Goal: Check status

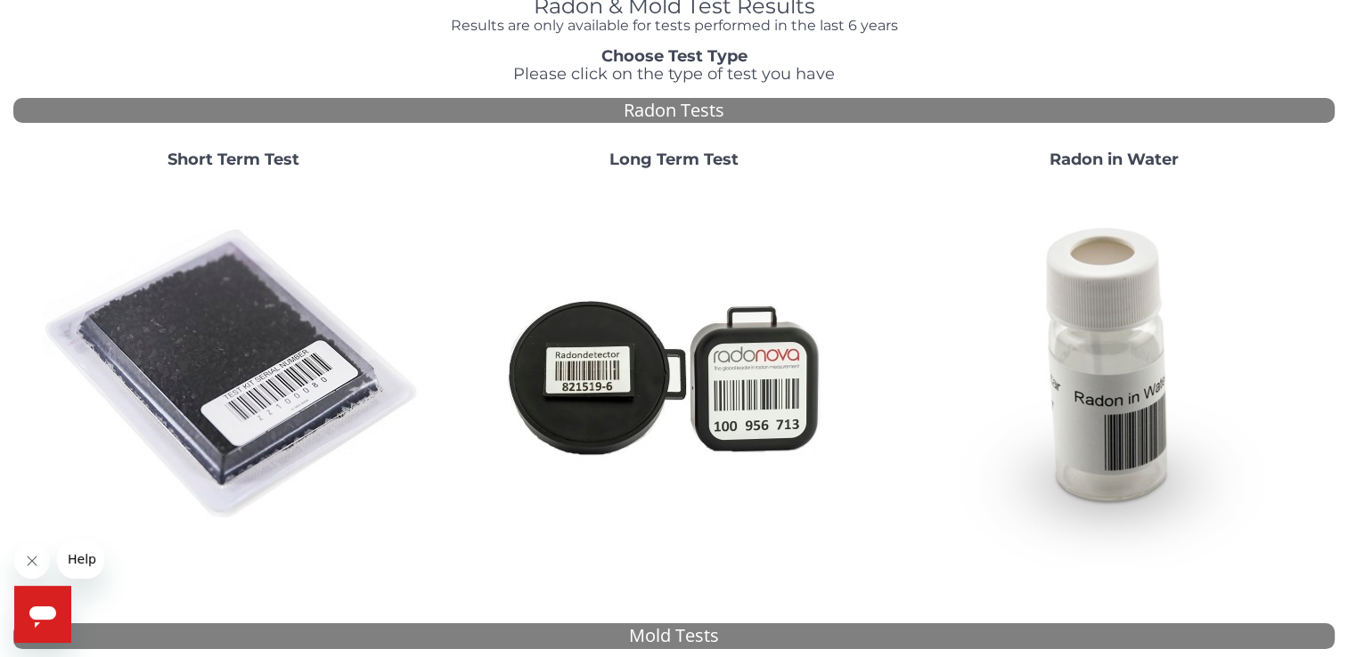
scroll to position [107, 0]
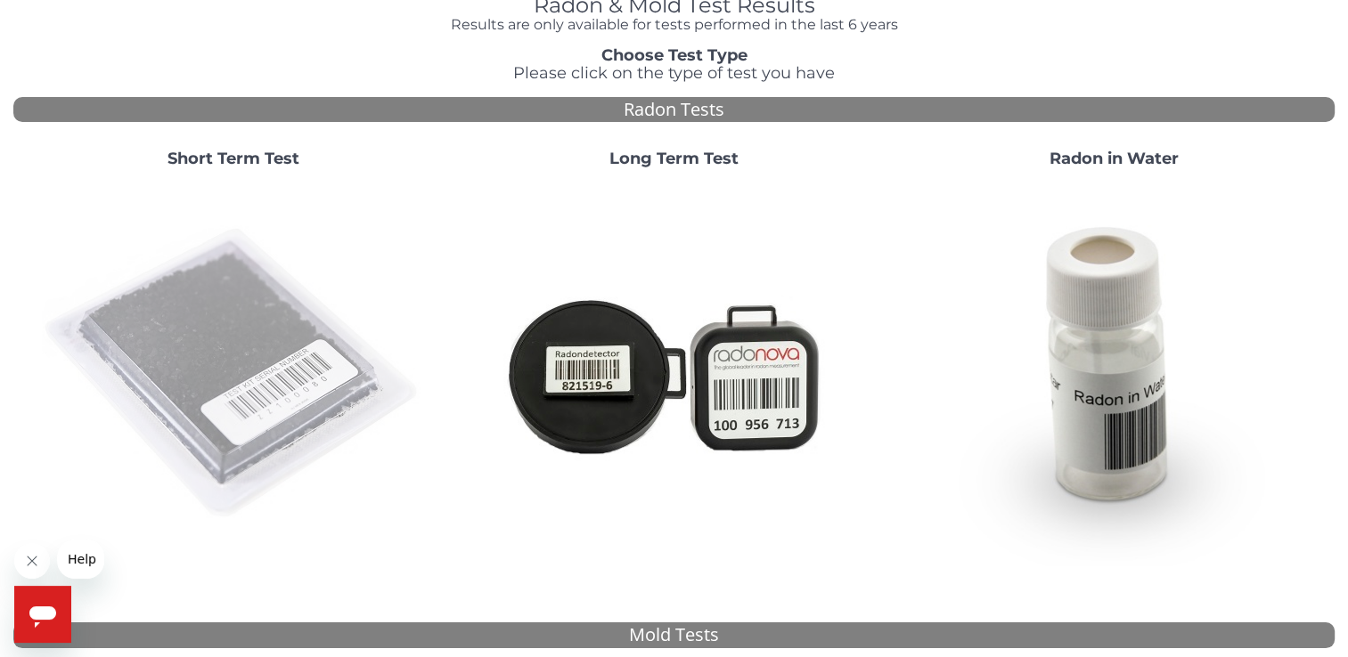
click at [239, 344] on img at bounding box center [233, 374] width 383 height 383
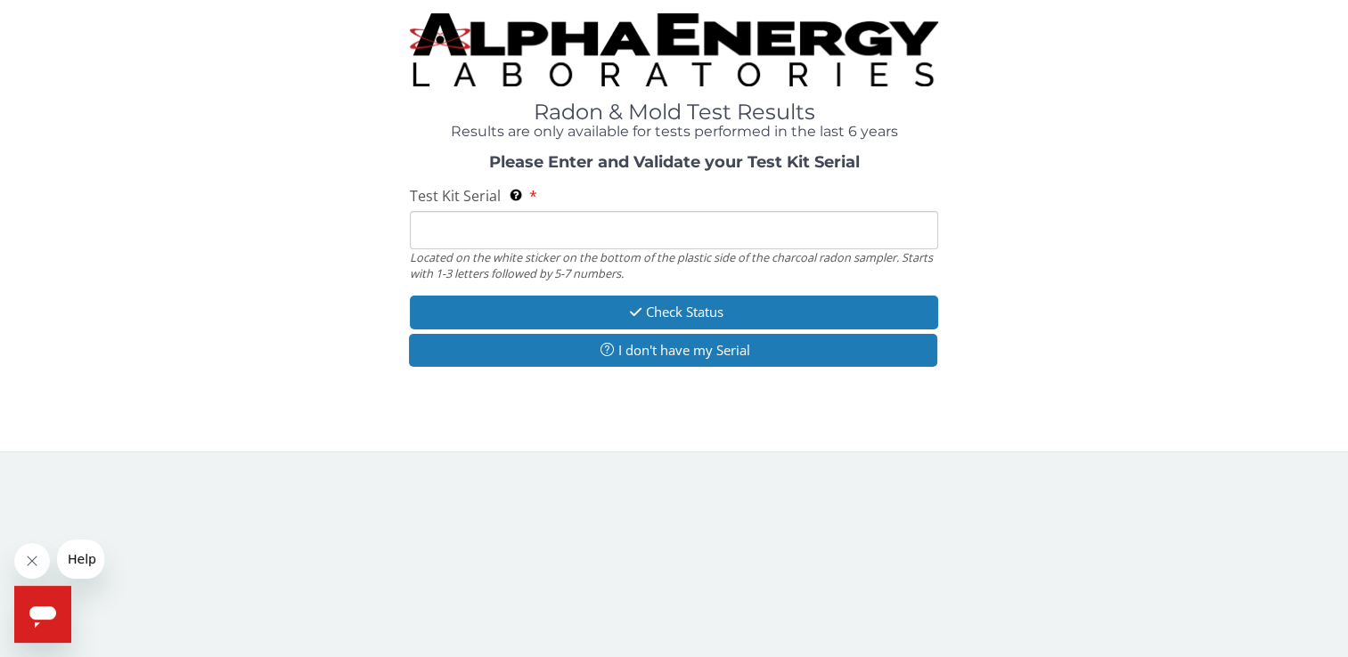
scroll to position [0, 0]
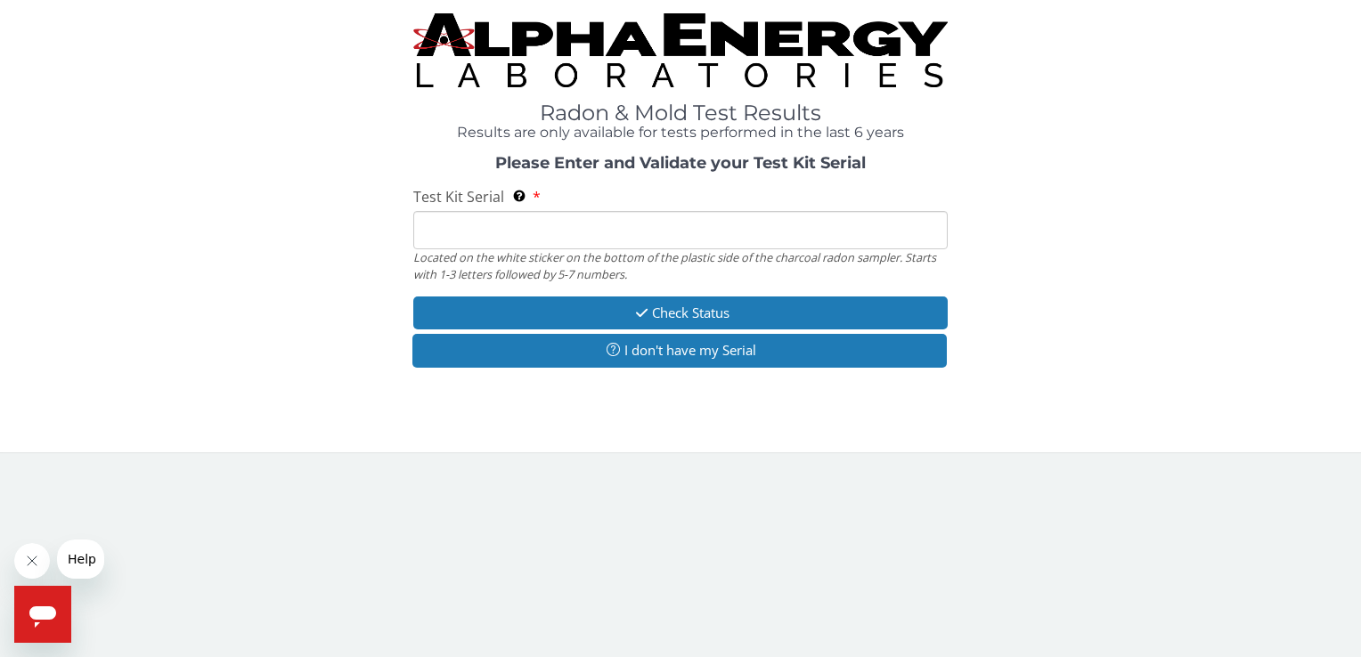
click at [430, 226] on input "Test Kit Serial Located on the white sticker on the bottom of the plastic side …" at bounding box center [679, 230] width 533 height 38
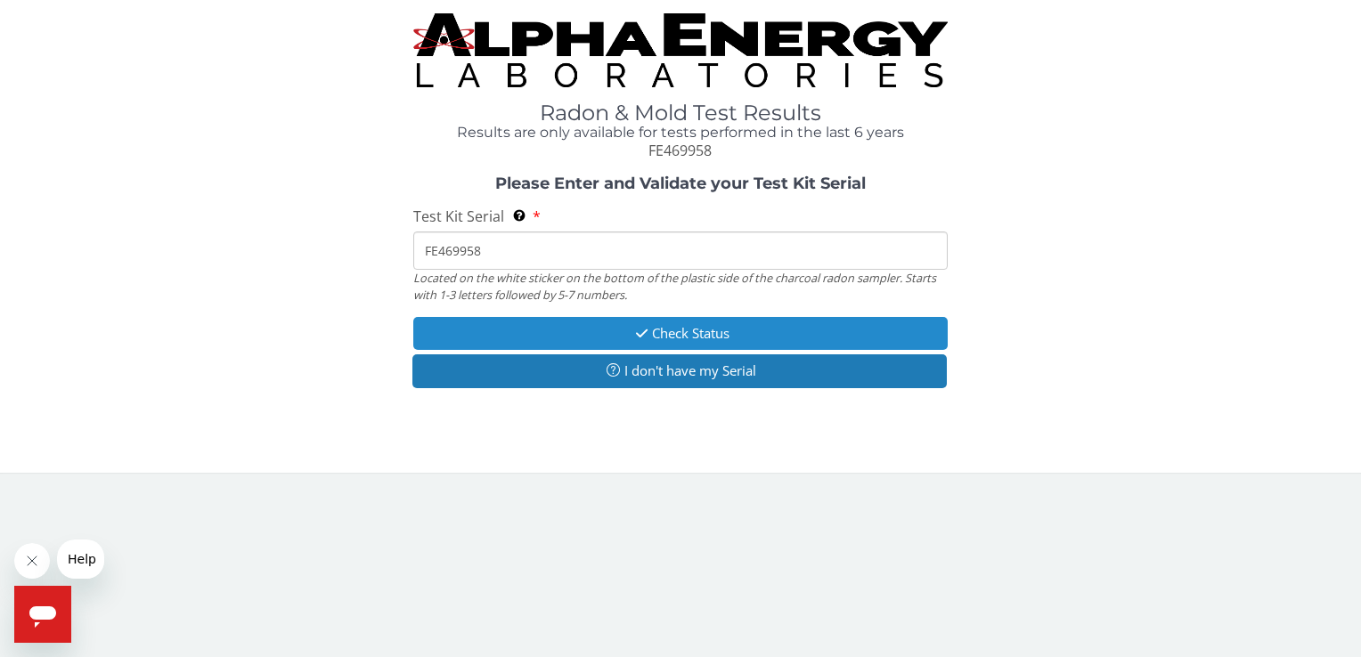
type input "FE469958"
click at [650, 328] on button "Check Status" at bounding box center [679, 333] width 533 height 33
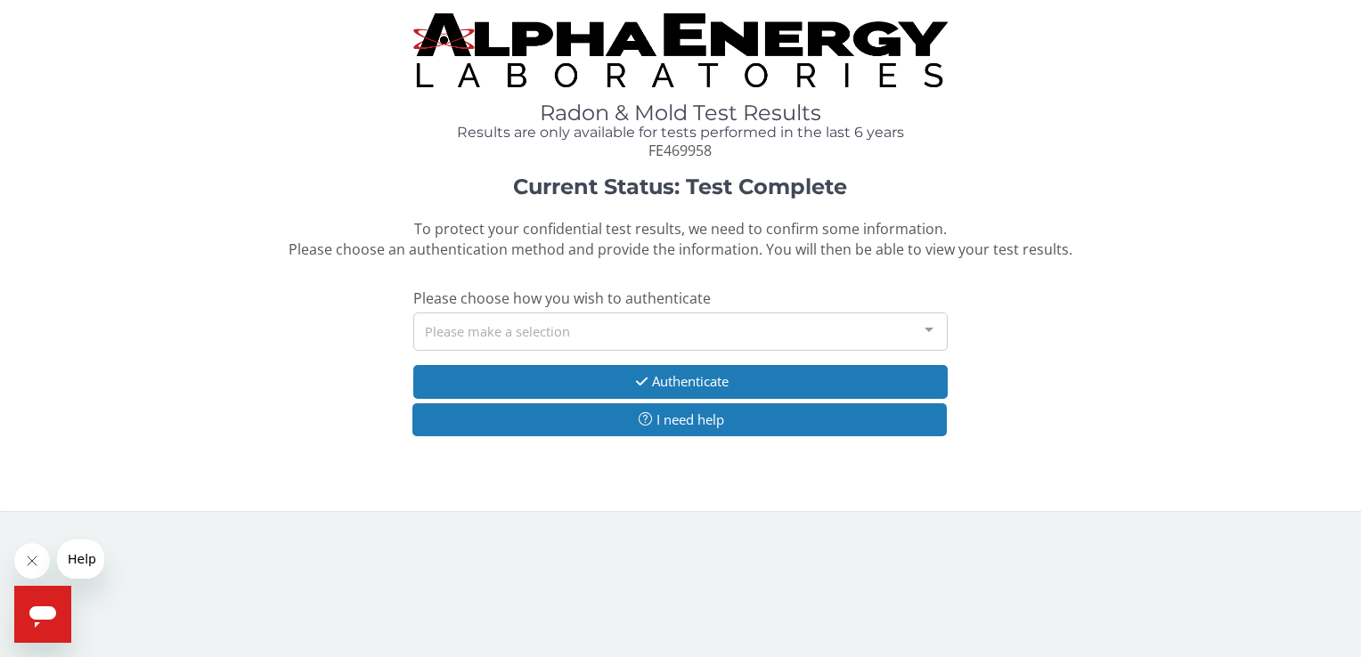
click at [926, 326] on div at bounding box center [929, 331] width 36 height 34
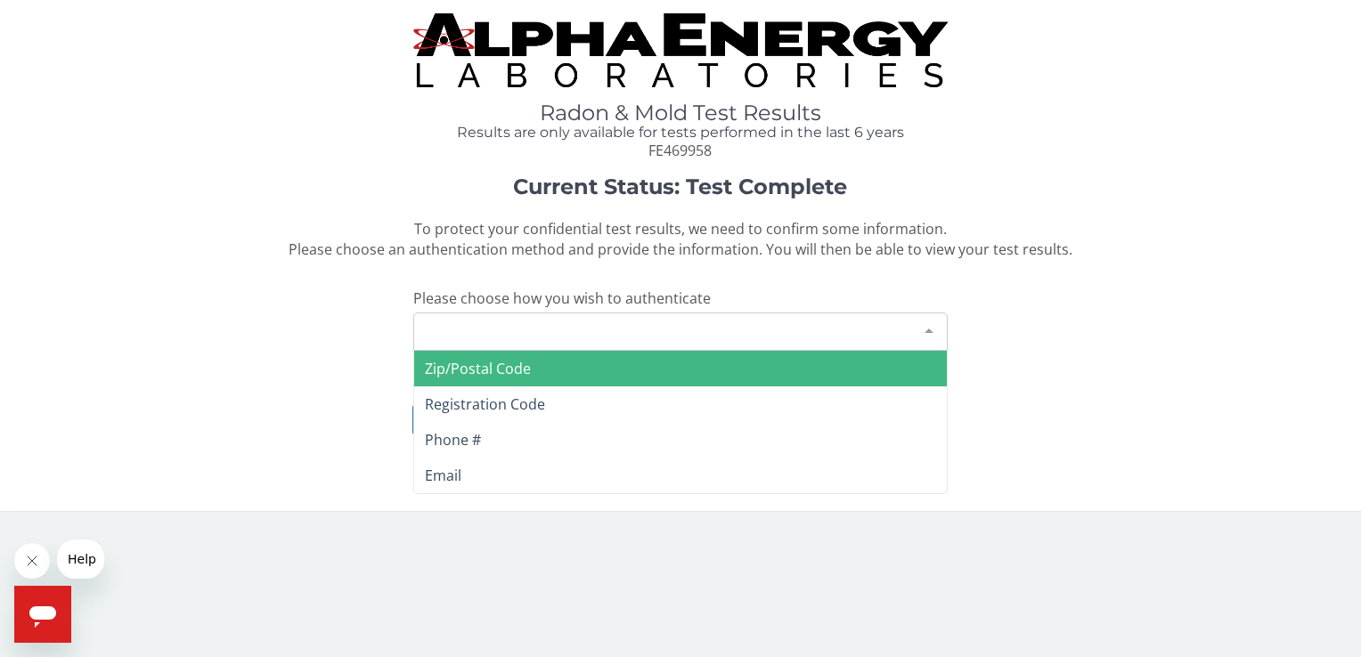
click at [661, 362] on span "Zip/Postal Code" at bounding box center [680, 369] width 532 height 36
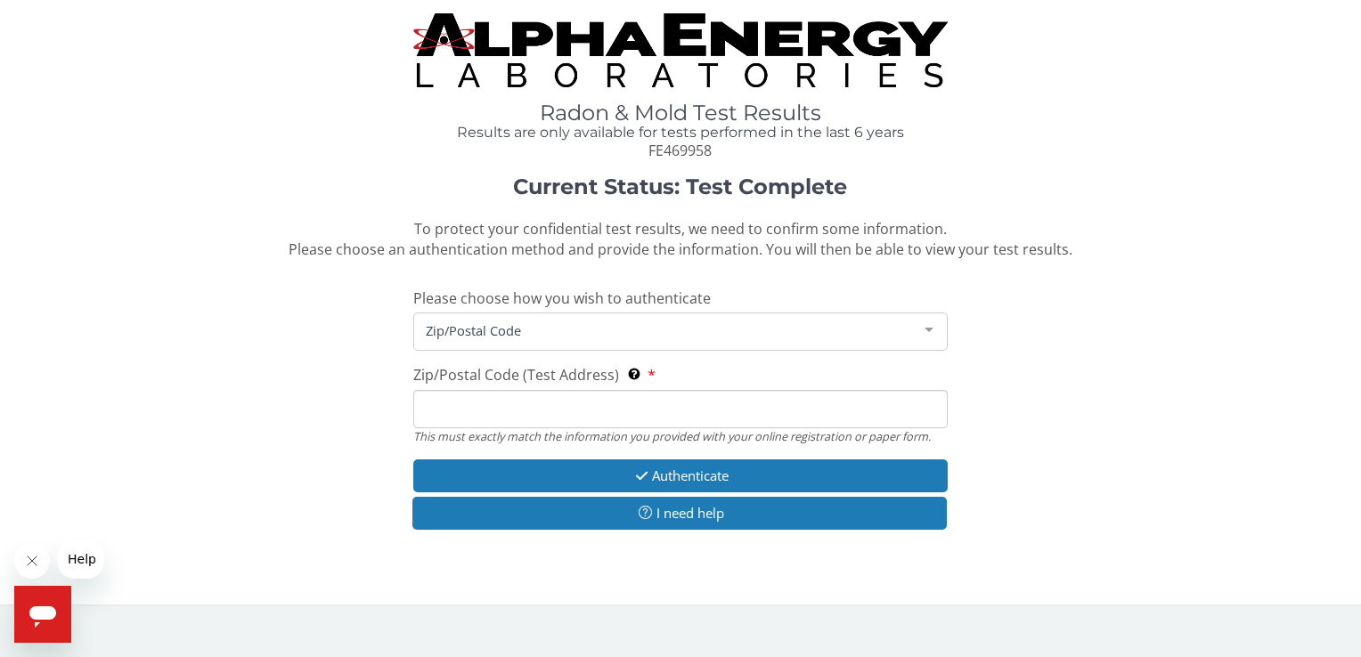
click at [444, 403] on input "Zip/Postal Code (Test Address) This must exactly match the information you prov…" at bounding box center [679, 409] width 533 height 38
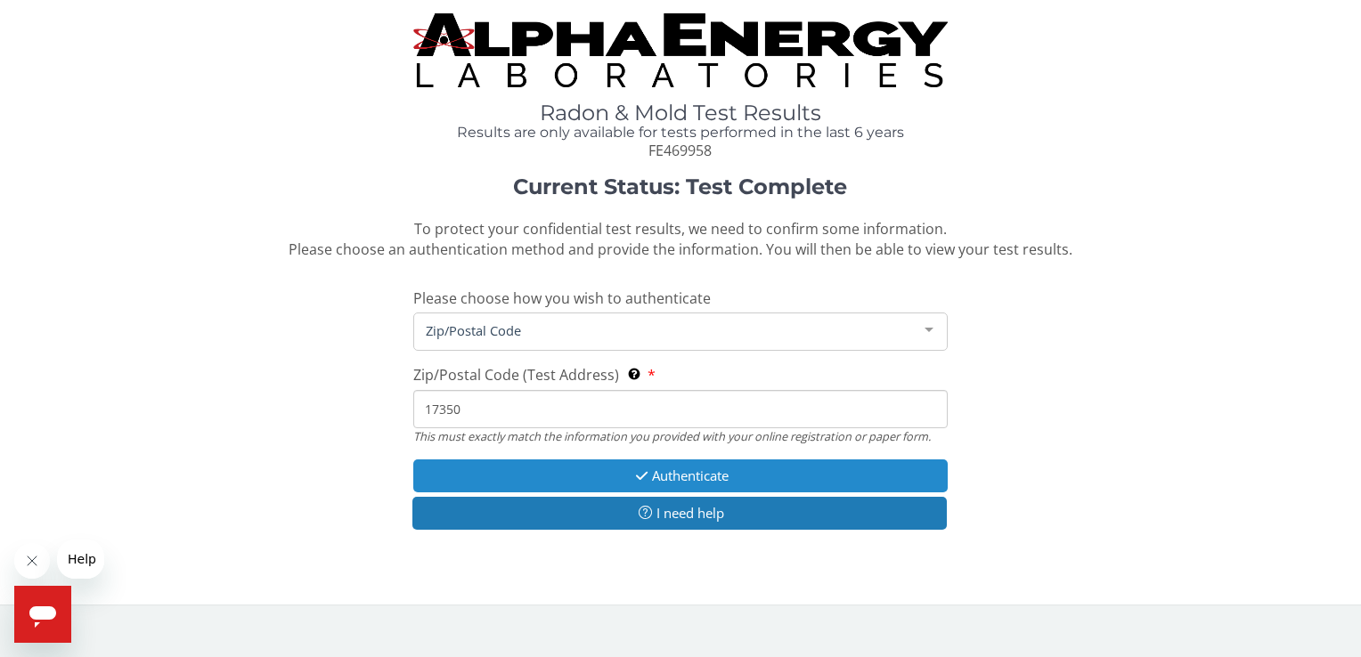
type input "17350"
click at [672, 475] on button "Authenticate" at bounding box center [679, 476] width 533 height 33
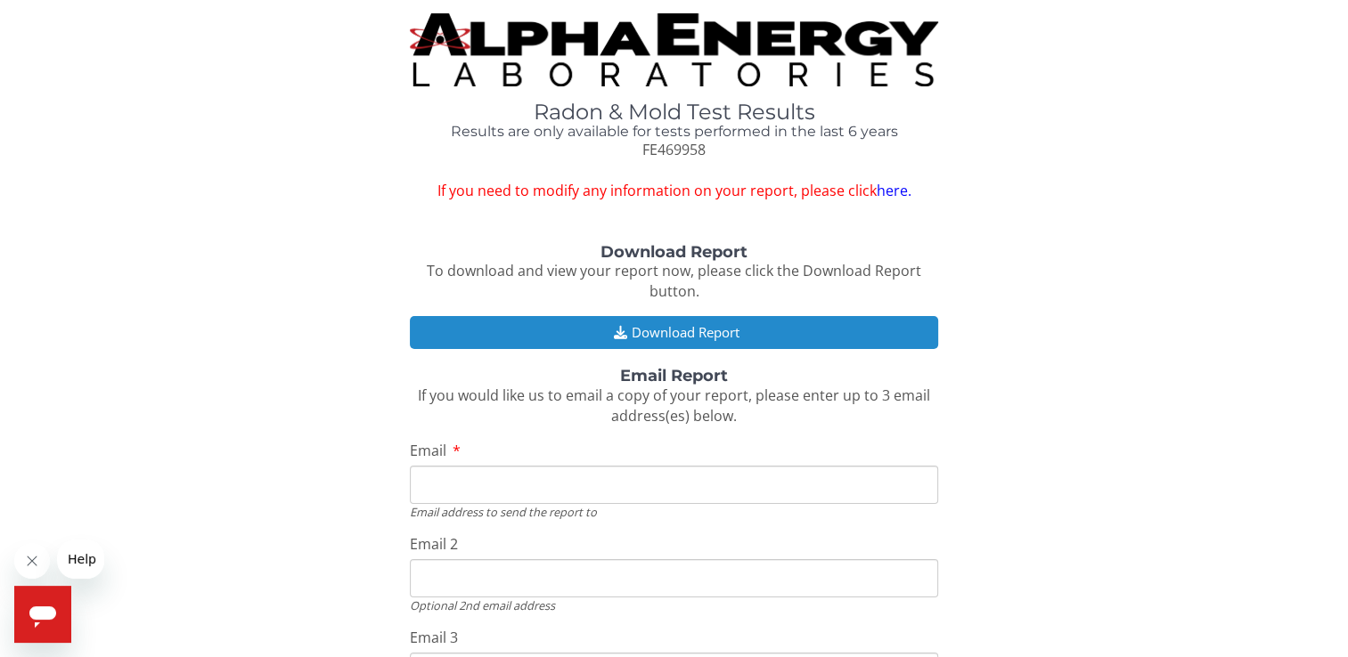
click at [641, 329] on button "Download Report" at bounding box center [674, 332] width 528 height 33
